Goal: Find specific page/section: Find specific page/section

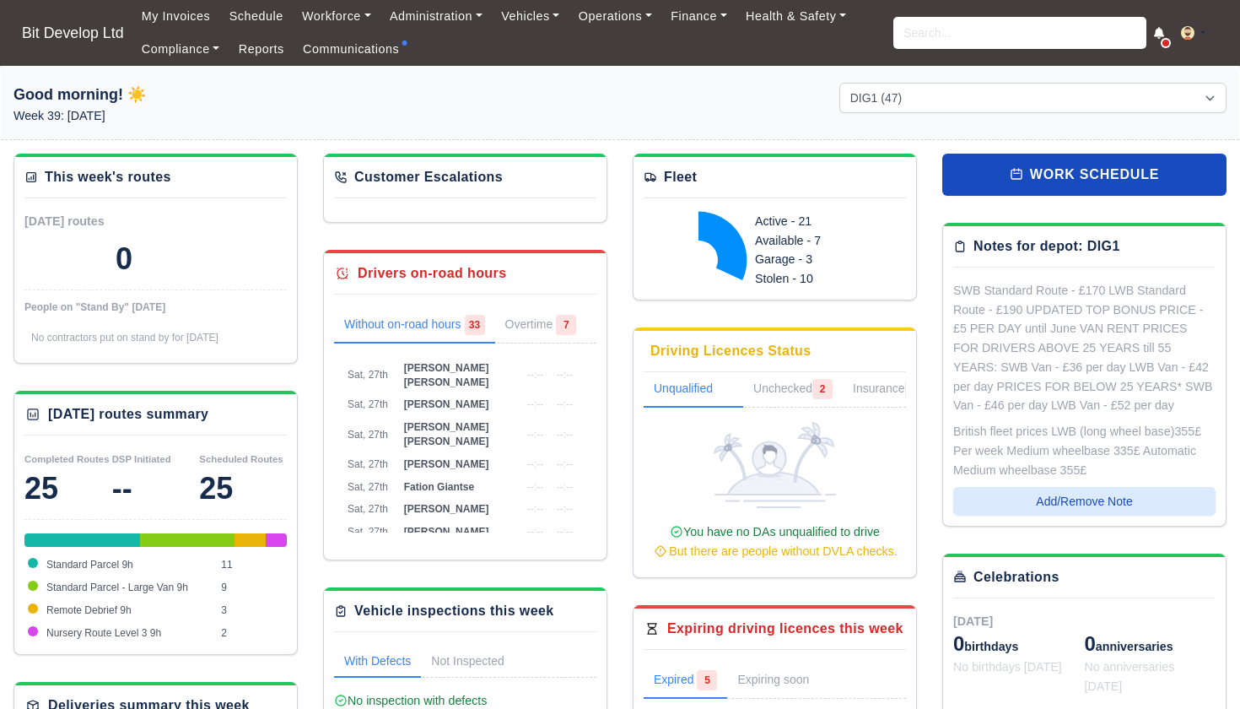
select select "2"
click at [914, 38] on input "search" at bounding box center [1019, 33] width 253 height 32
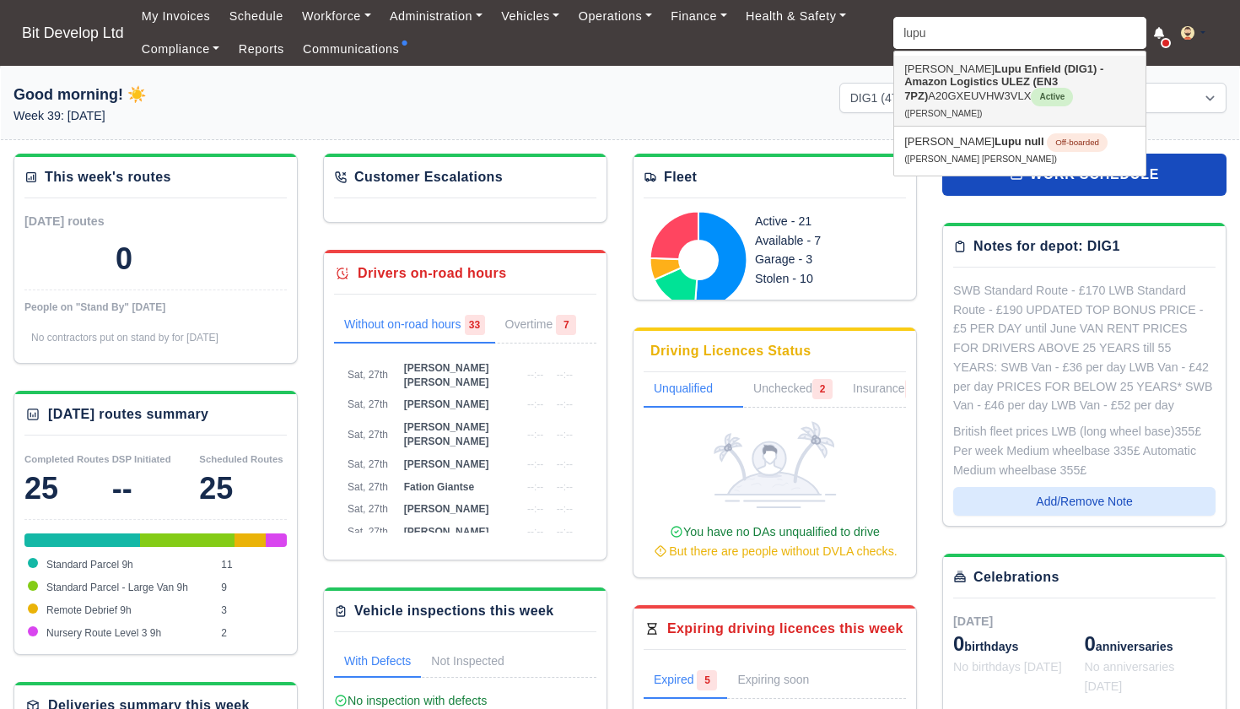
click at [947, 86] on strong "Enfield (DIG1) - Amazon Logistics ULEZ (EN3 7PZ)" at bounding box center [1003, 82] width 199 height 40
type input "[PERSON_NAME]"
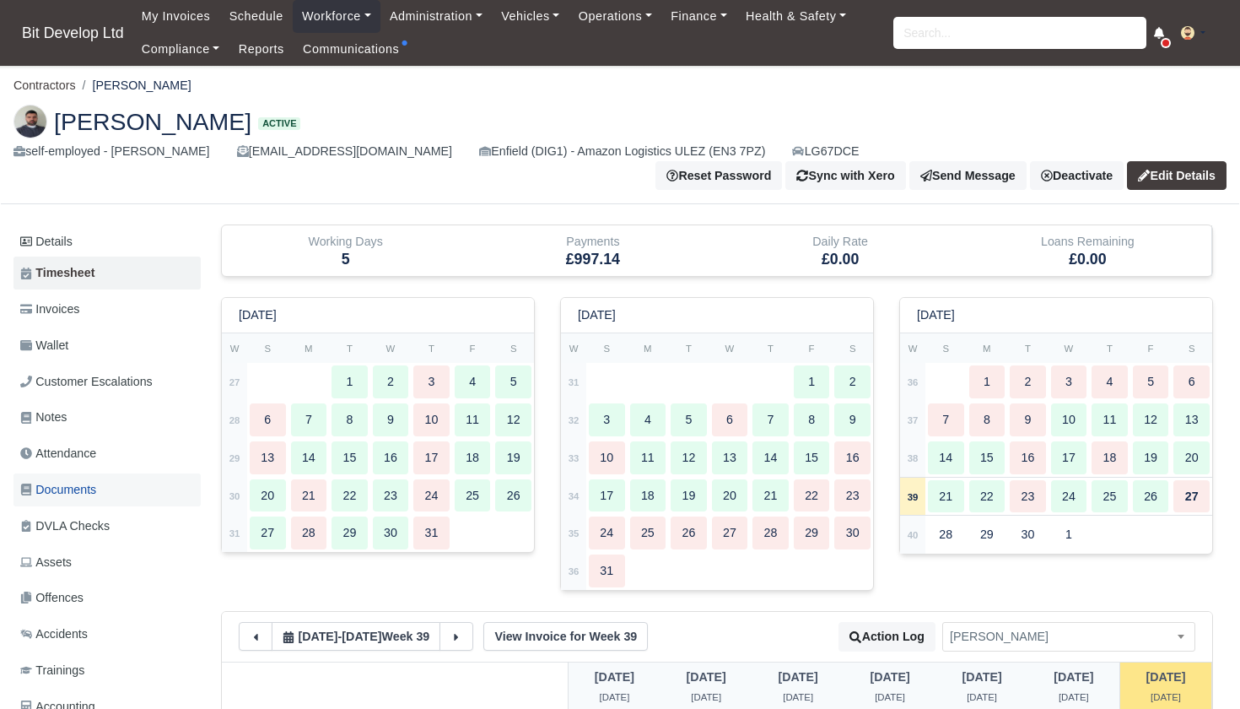
click at [59, 480] on span "Documents" at bounding box center [58, 489] width 76 height 19
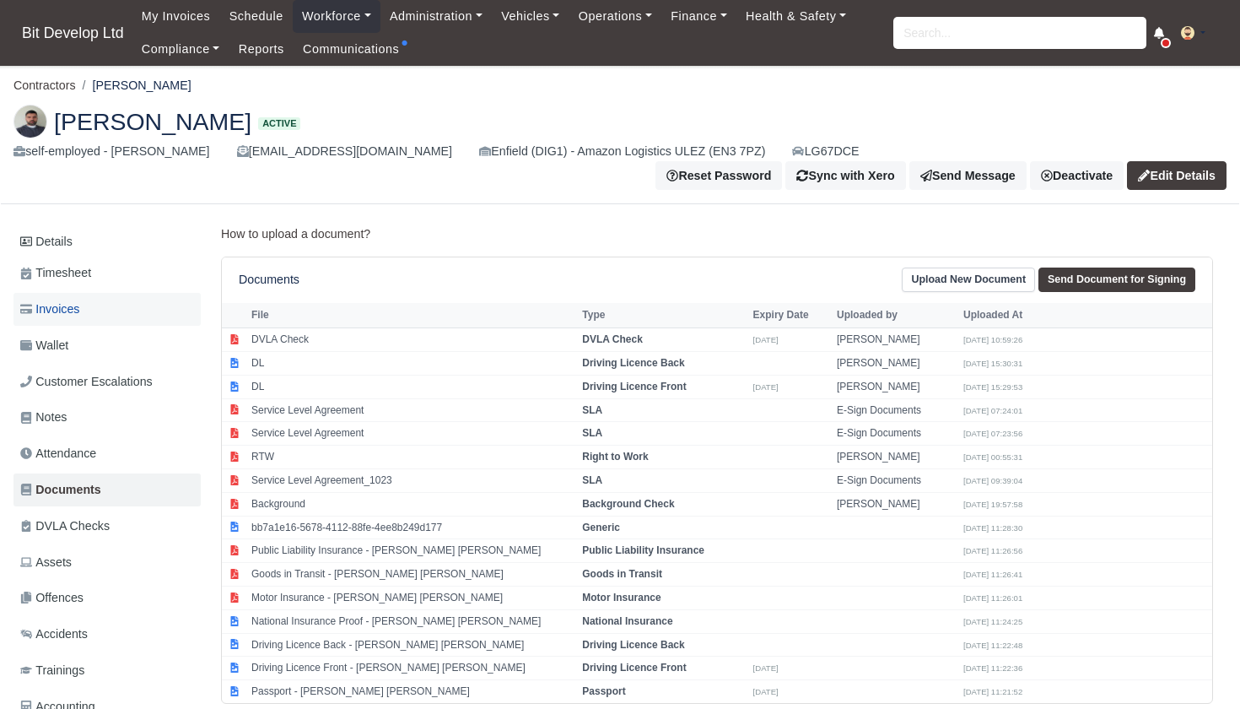
click at [57, 299] on span "Invoices" at bounding box center [49, 308] width 59 height 19
